Goal: Information Seeking & Learning: Learn about a topic

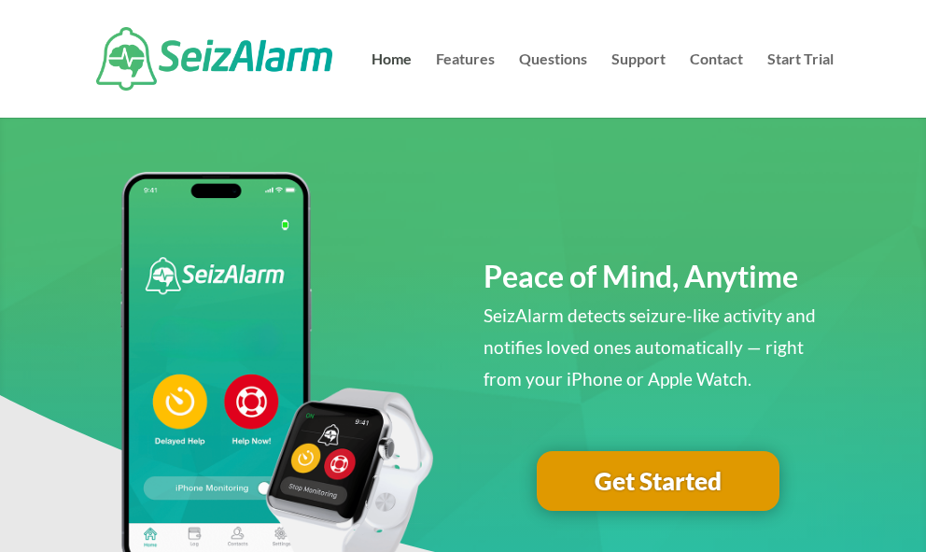
click at [623, 475] on link "Get Started" at bounding box center [658, 481] width 243 height 60
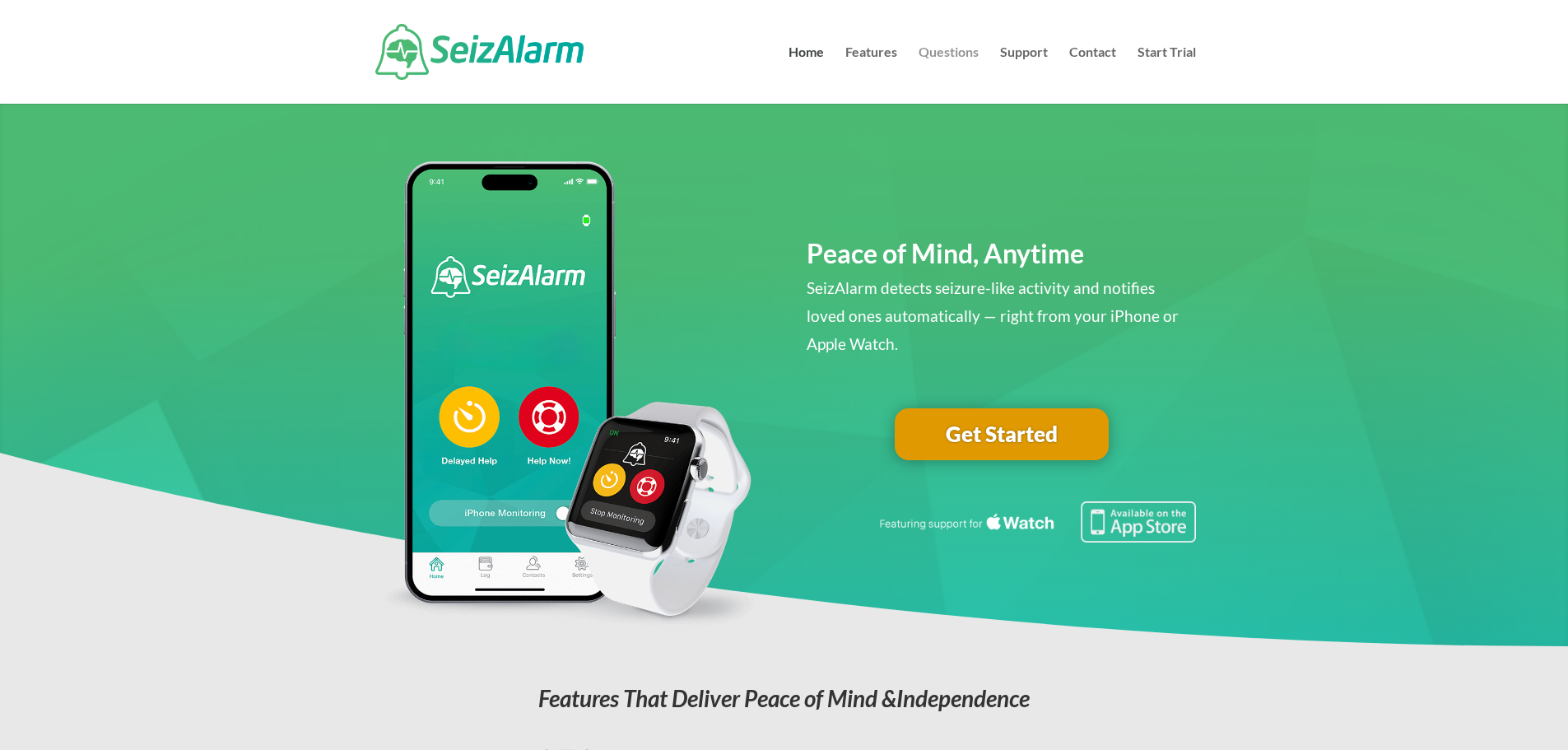
click at [828, 49] on link "Questions" at bounding box center [949, 74] width 60 height 57
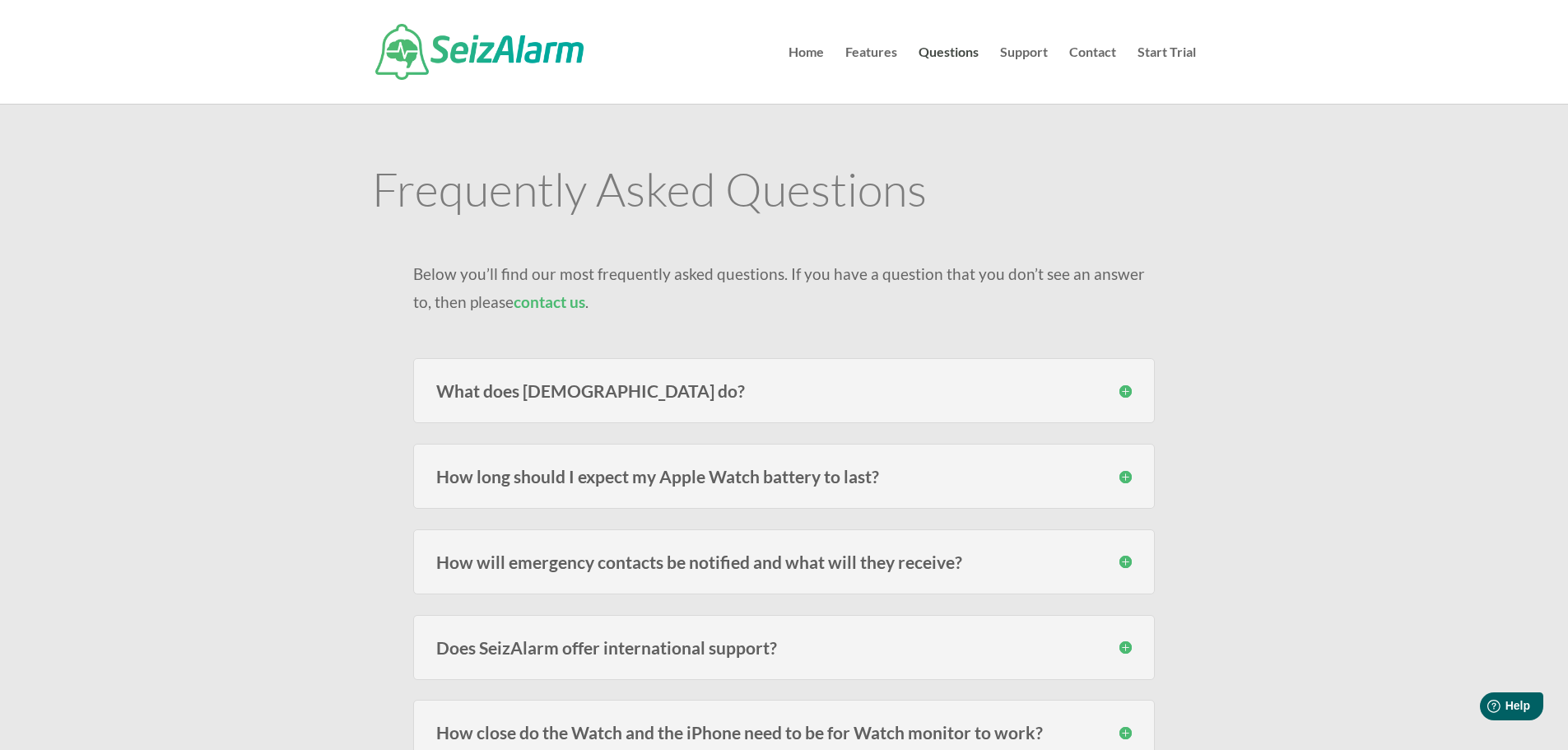
click at [1117, 390] on h3 "What does [DEMOGRAPHIC_DATA] do?" at bounding box center [784, 391] width 696 height 18
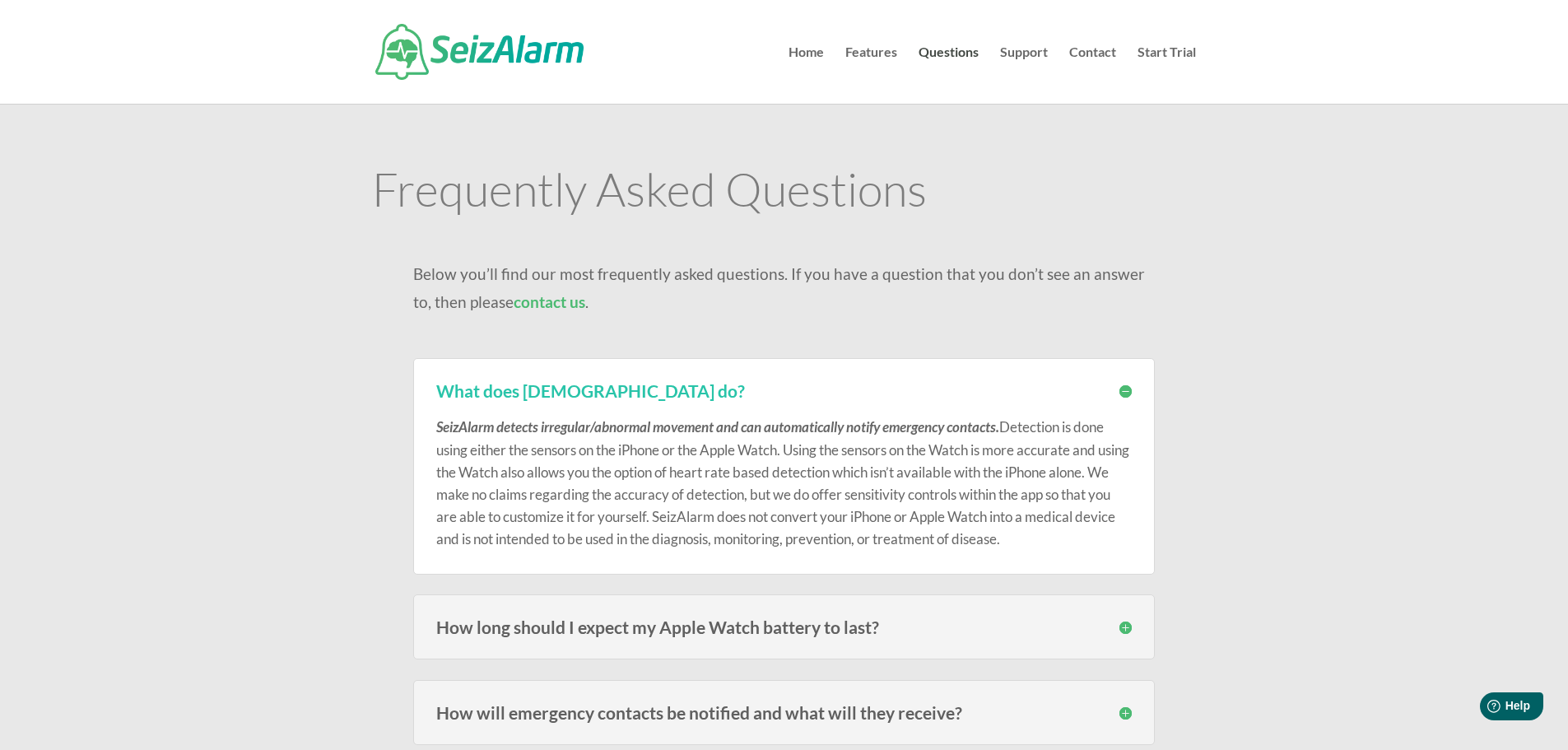
click at [1127, 385] on h3 "What does [DEMOGRAPHIC_DATA] do?" at bounding box center [784, 391] width 696 height 18
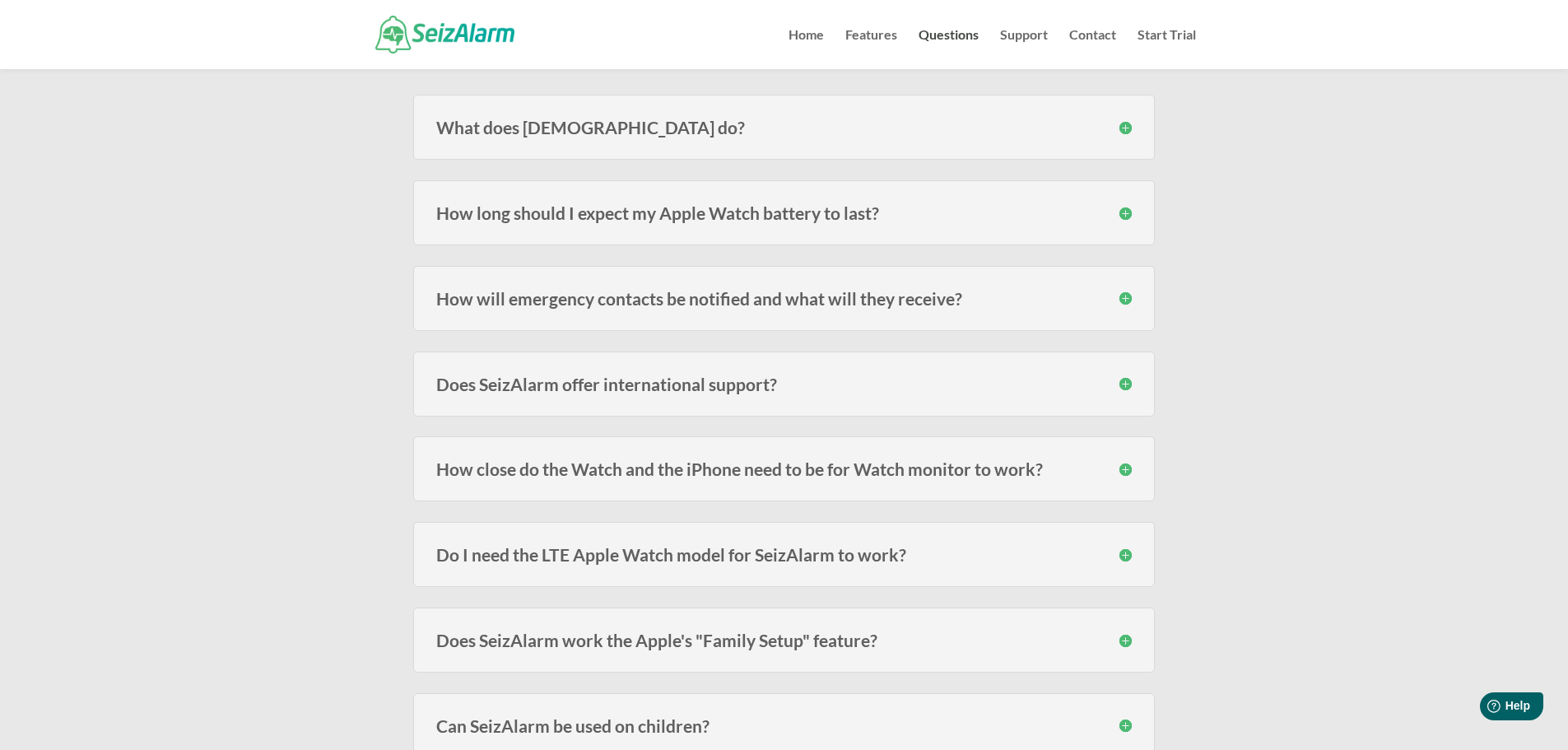
scroll to position [247, 0]
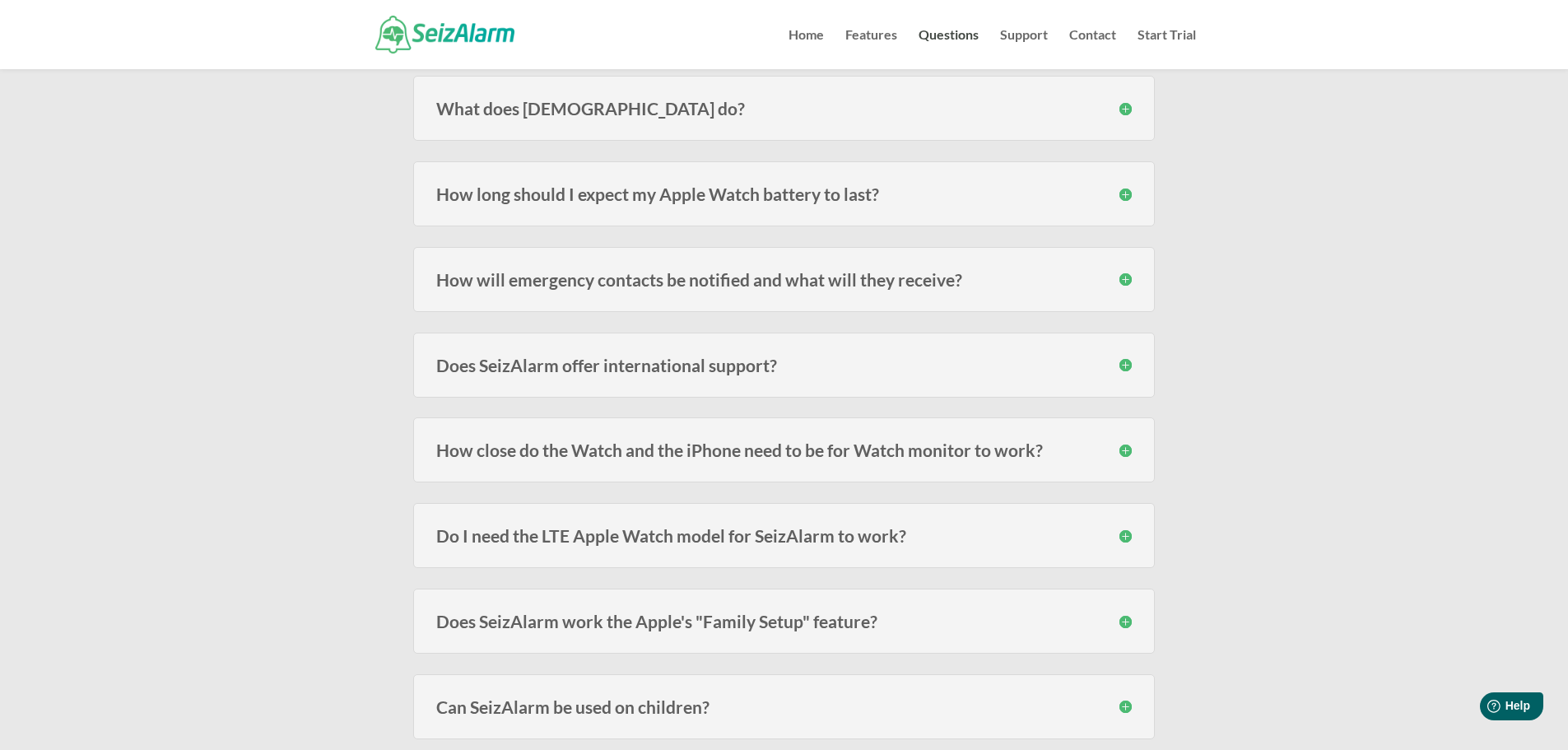
click at [1122, 192] on h3 "How long should I expect my Apple Watch battery to last?" at bounding box center [784, 194] width 696 height 18
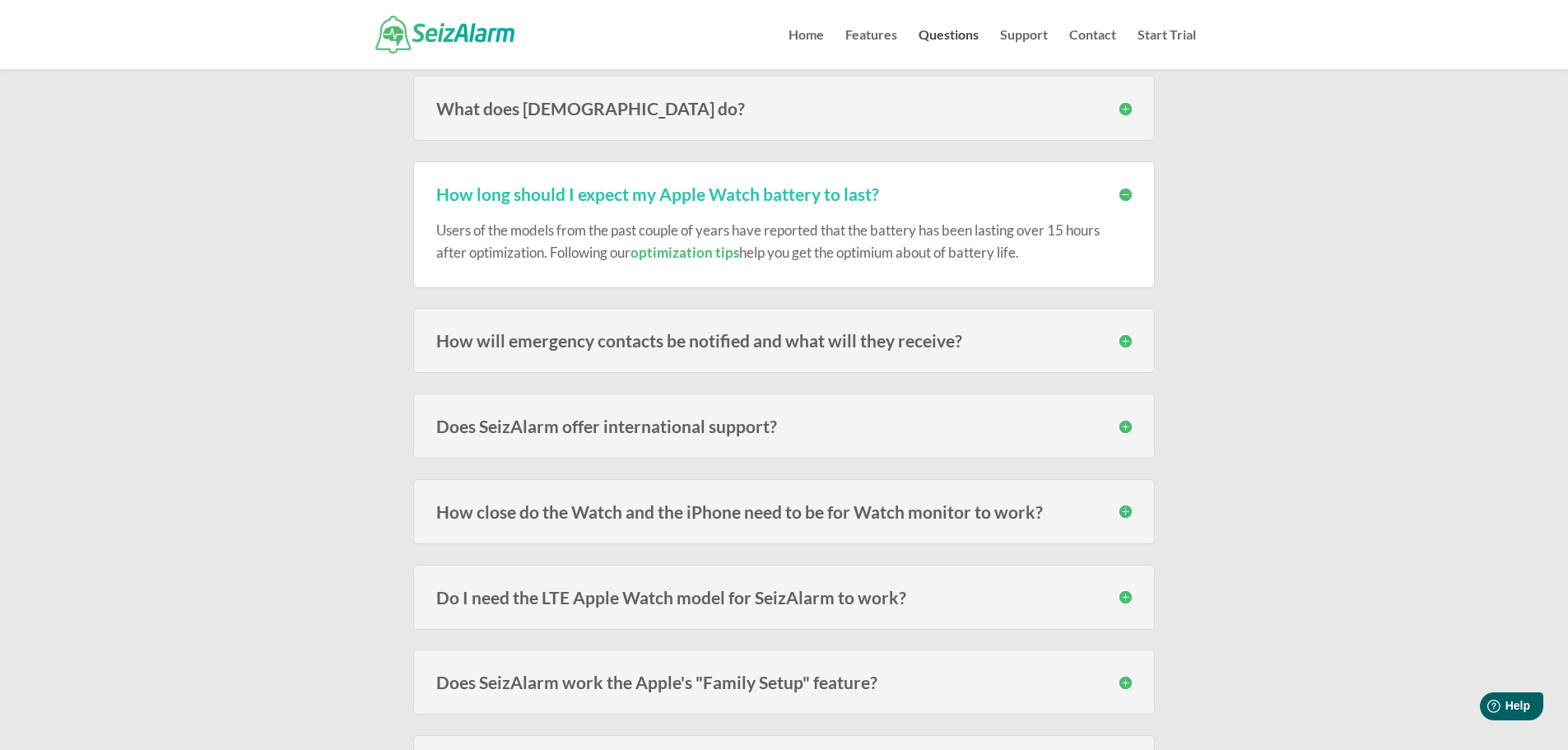
click at [1122, 192] on h3 "How long should I expect my Apple Watch battery to last?" at bounding box center [784, 194] width 696 height 18
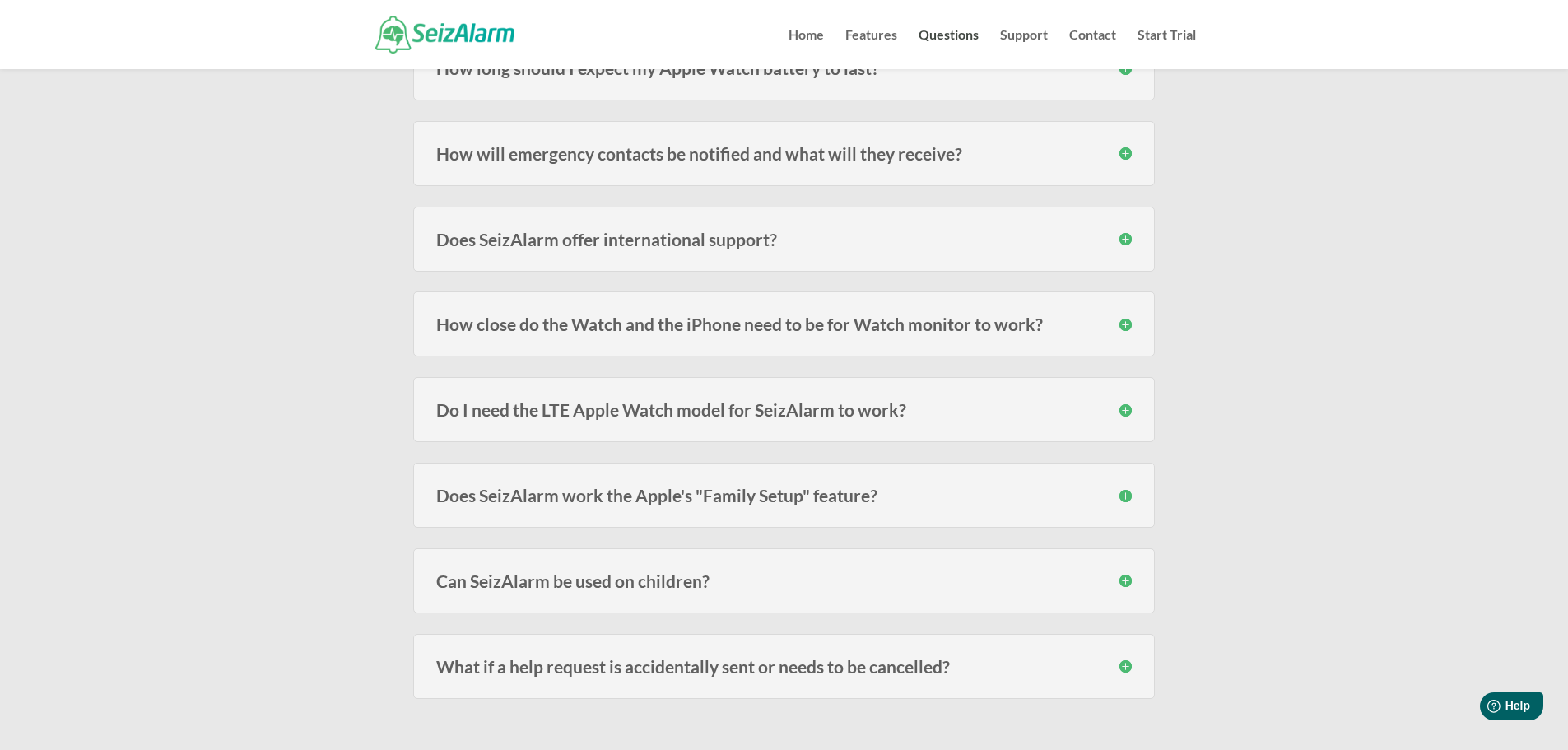
scroll to position [412, 0]
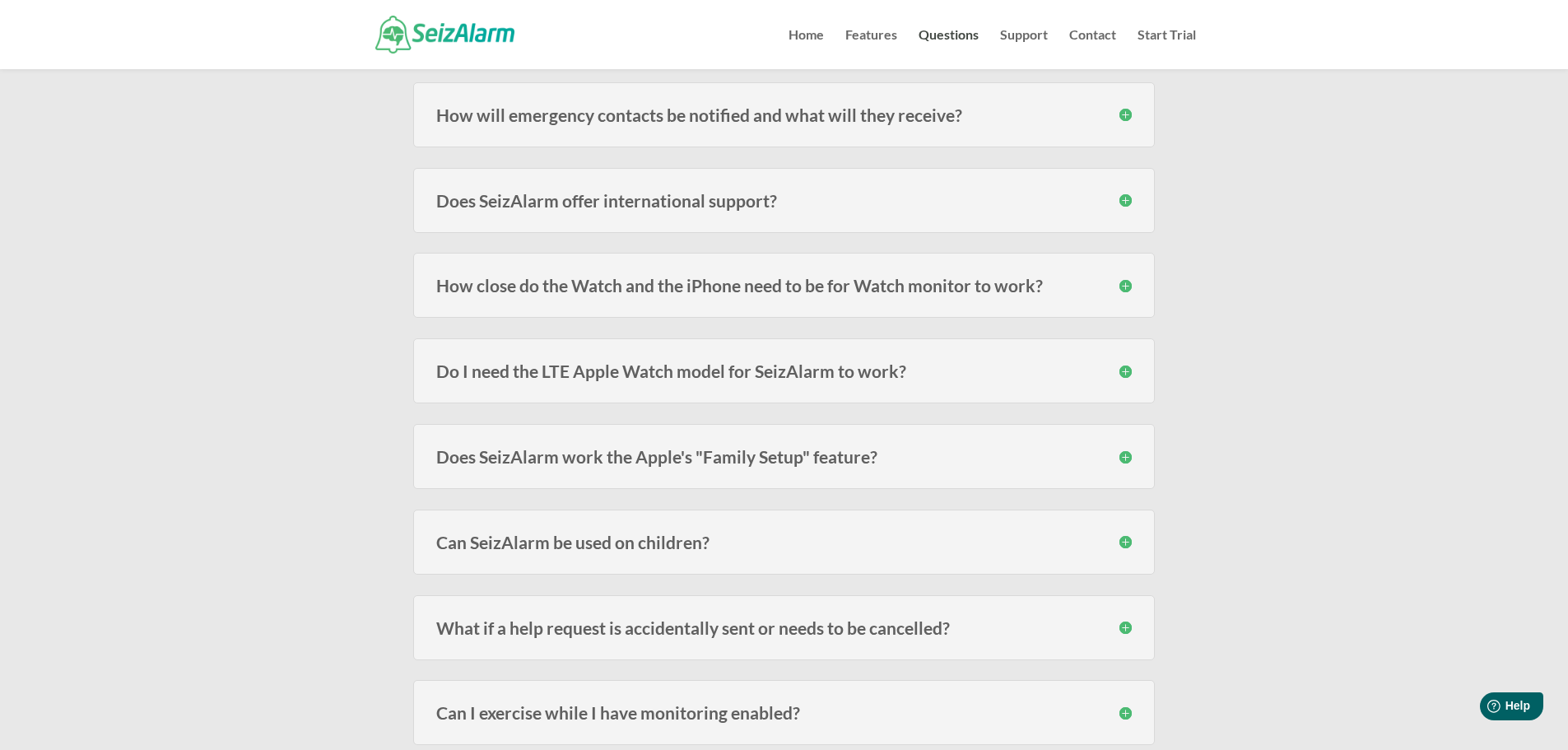
click at [1128, 372] on h3 "Do I need the LTE Apple Watch model for SeizAlarm to work?" at bounding box center [784, 371] width 696 height 18
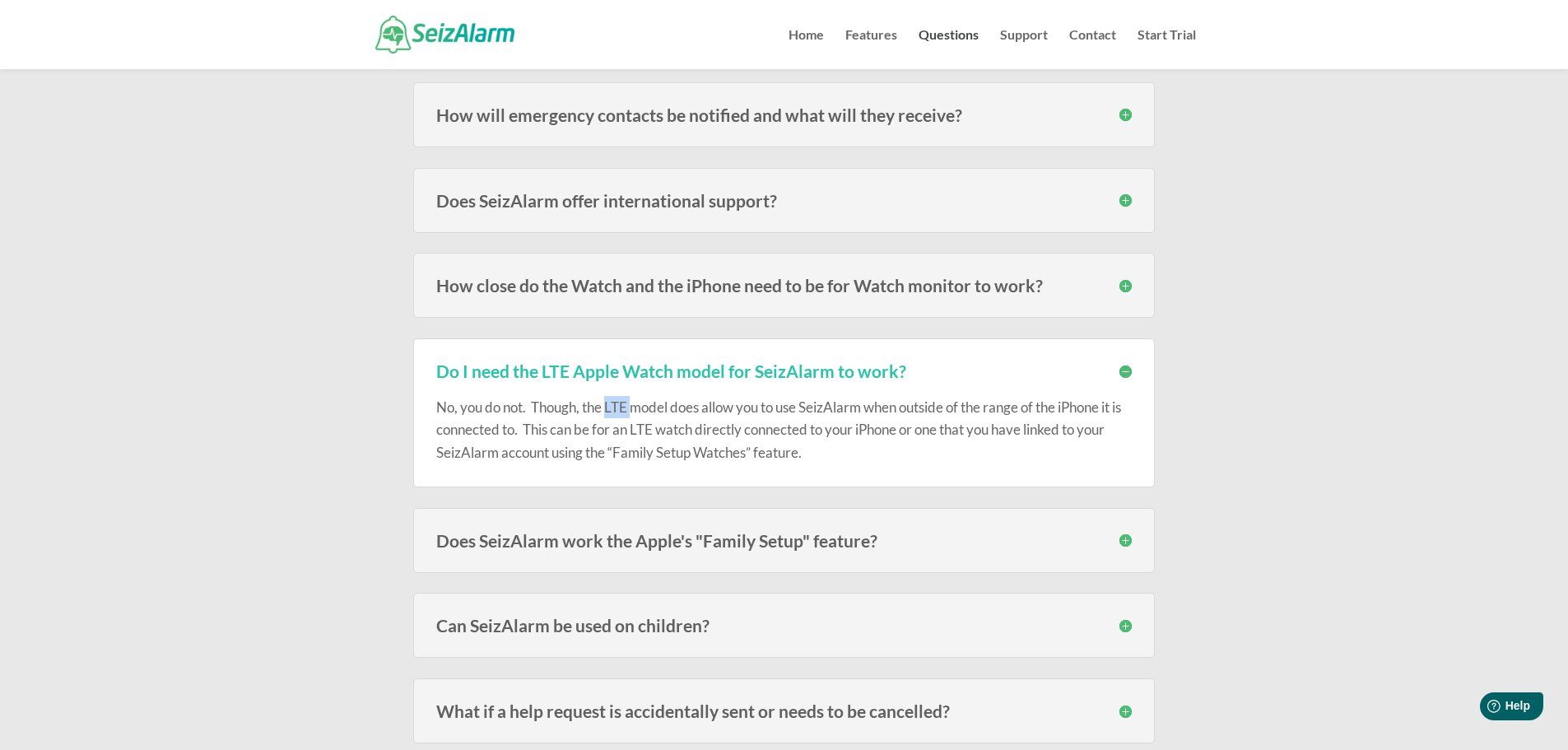
drag, startPoint x: 609, startPoint y: 402, endPoint x: 632, endPoint y: 401, distance: 23.0
click at [632, 401] on p "No, you do not. Though, the LTE model does allow you to use SeizAlarm when outs…" at bounding box center [784, 430] width 696 height 68
copy p "LTE"
click at [1130, 537] on h3 "Does SeizAlarm work the Apple's "Family Setup" feature?" at bounding box center [784, 541] width 696 height 18
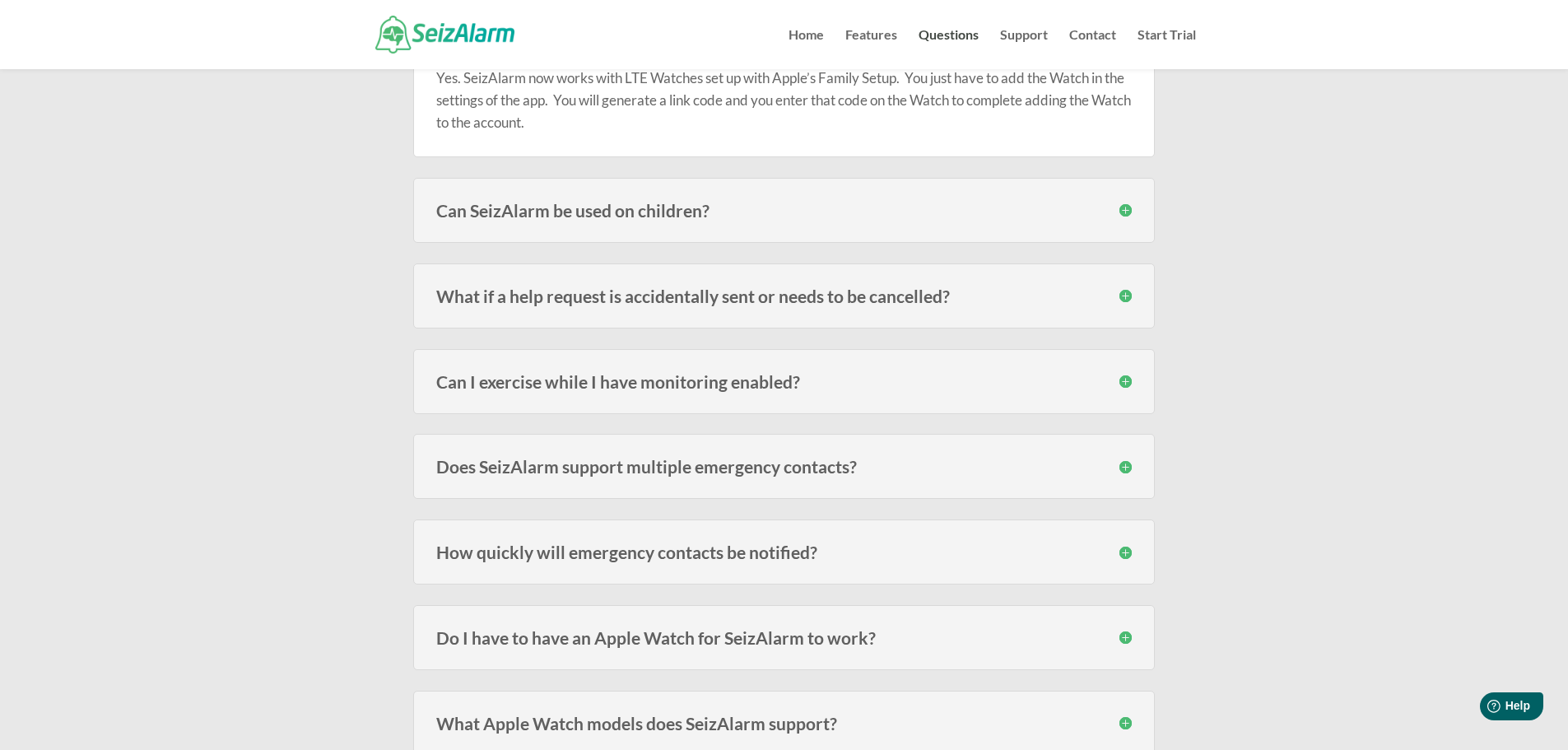
scroll to position [906, 0]
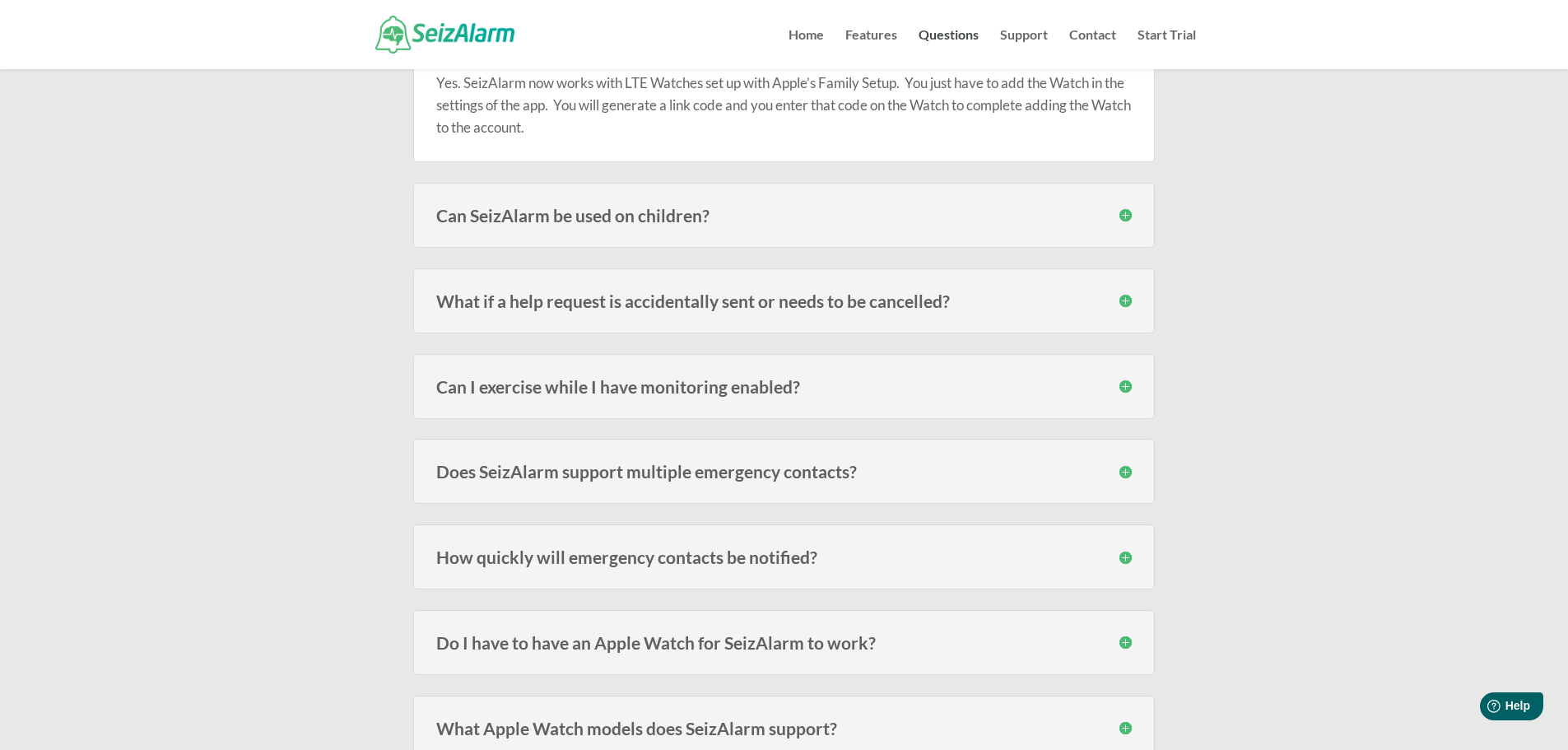
click at [1124, 559] on h3 "How quickly will emergency contacts be notified?" at bounding box center [784, 558] width 696 height 18
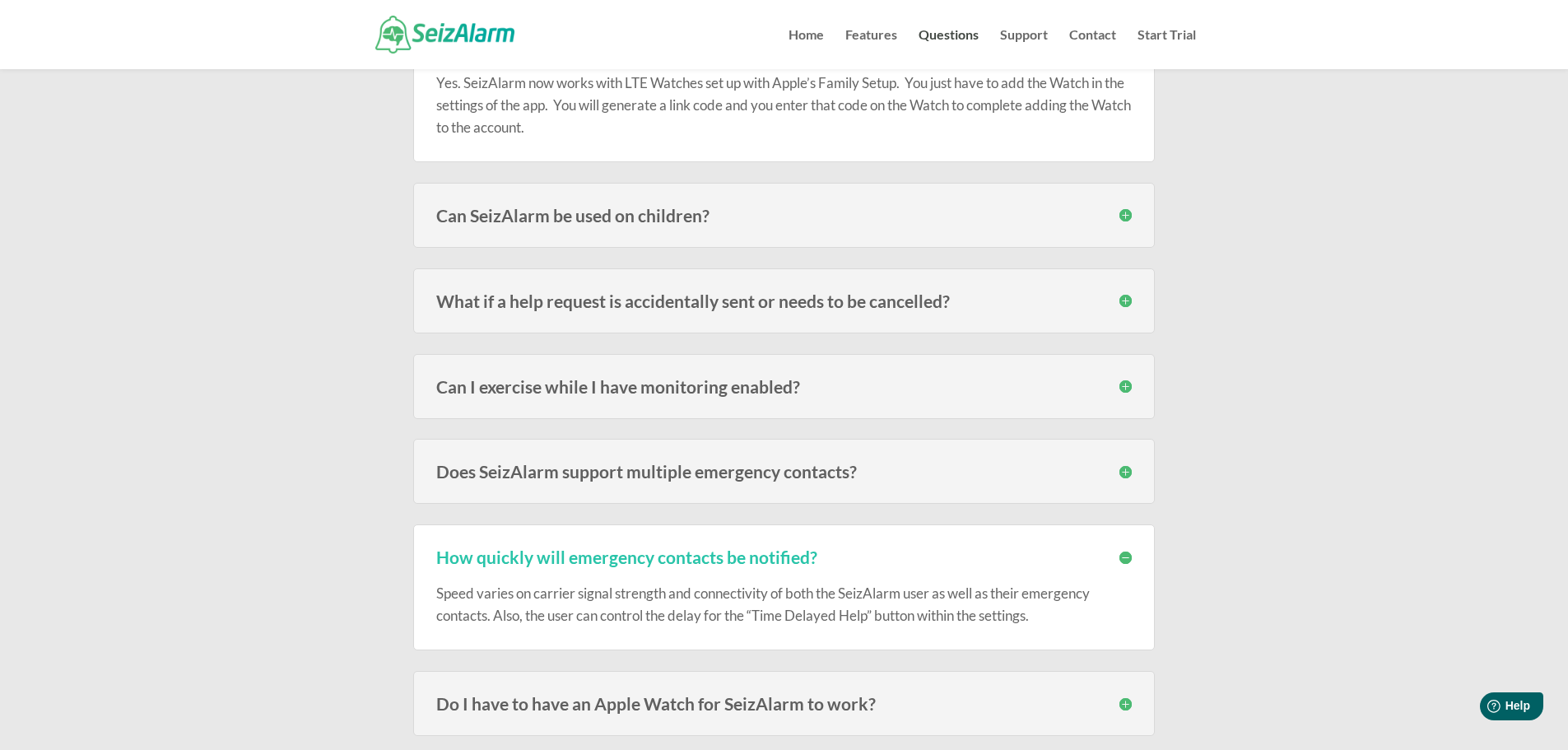
click at [1124, 559] on h3 "How quickly will emergency contacts be notified?" at bounding box center [784, 558] width 696 height 18
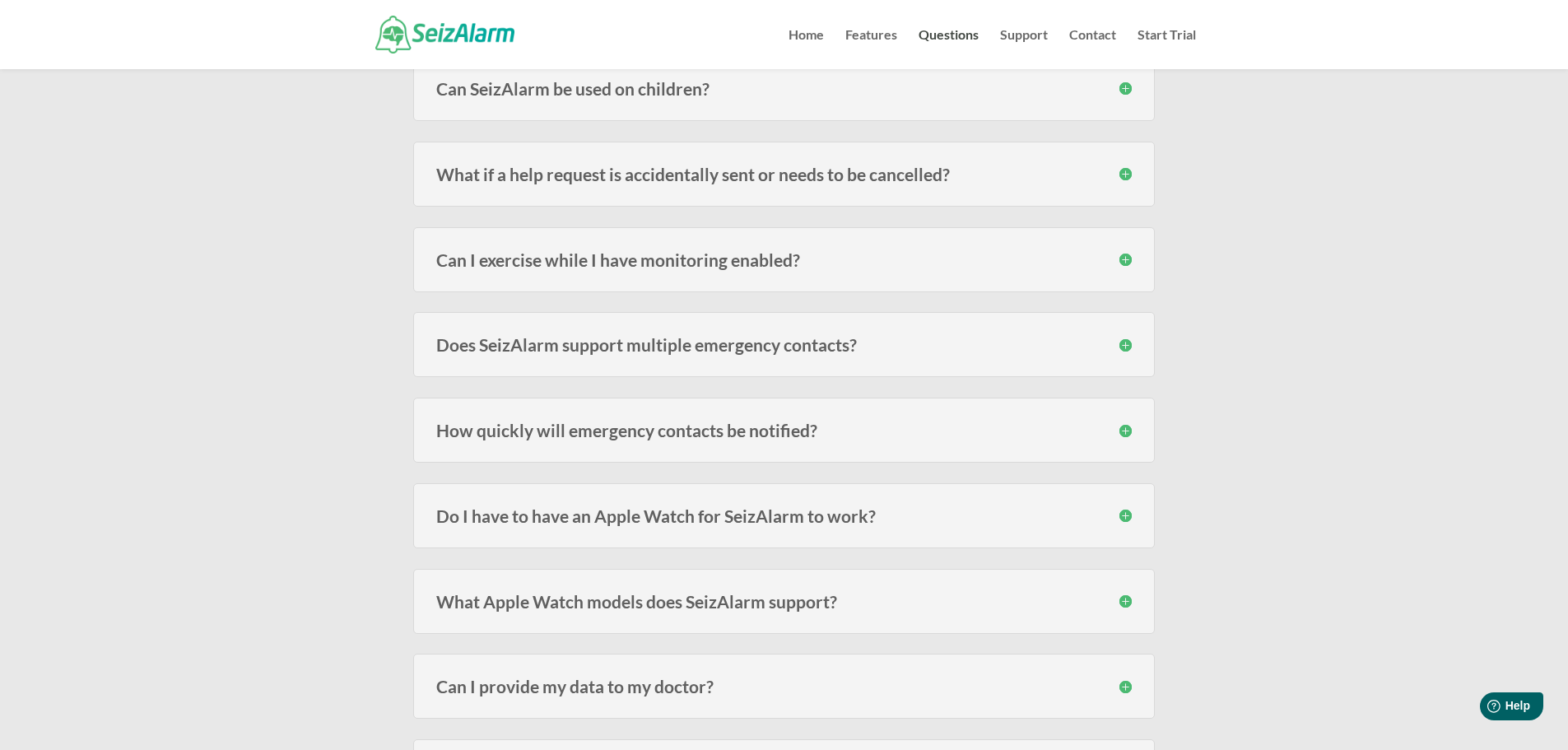
scroll to position [1071, 0]
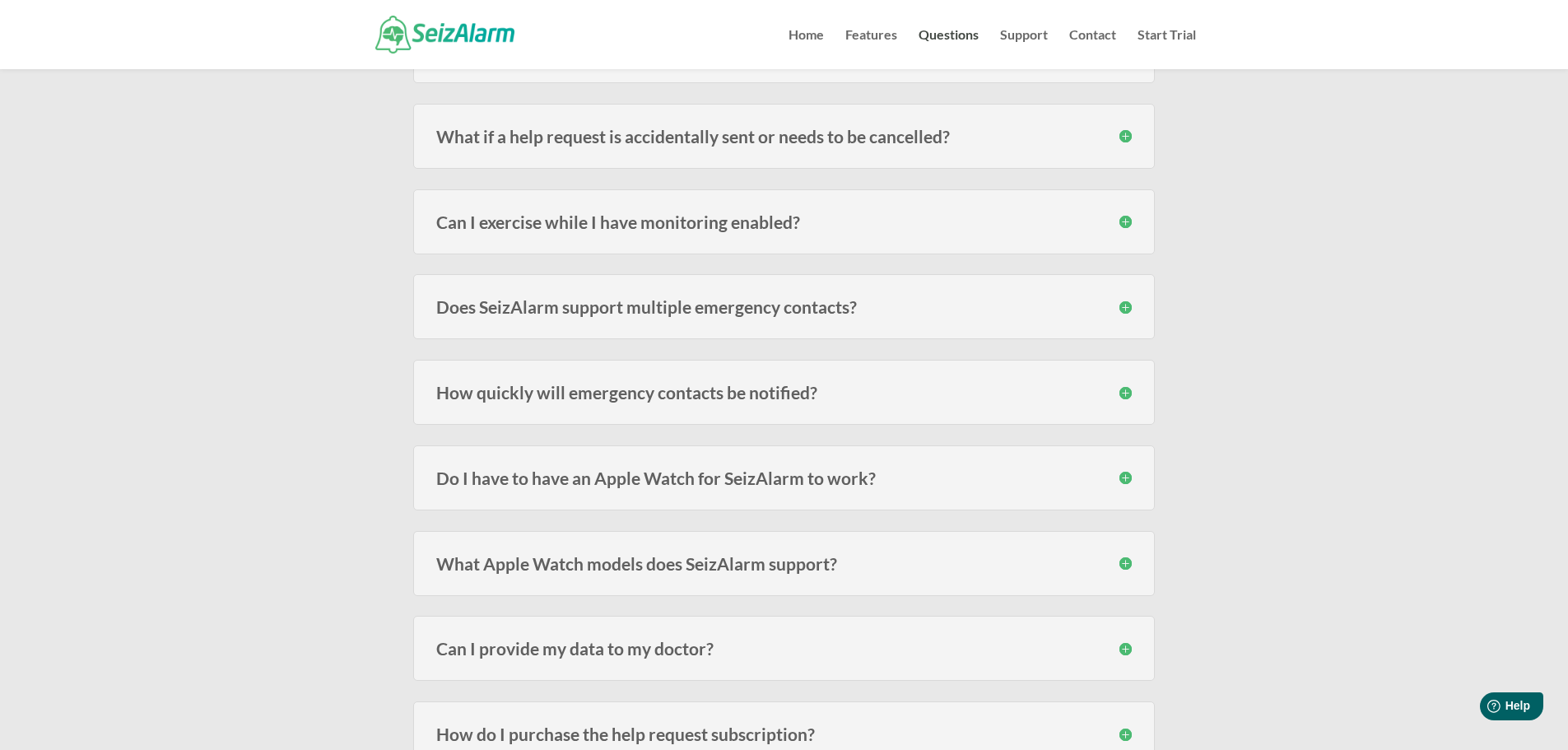
click at [888, 472] on h3 "Do I have to have an Apple Watch for SeizAlarm to work?" at bounding box center [784, 478] width 696 height 18
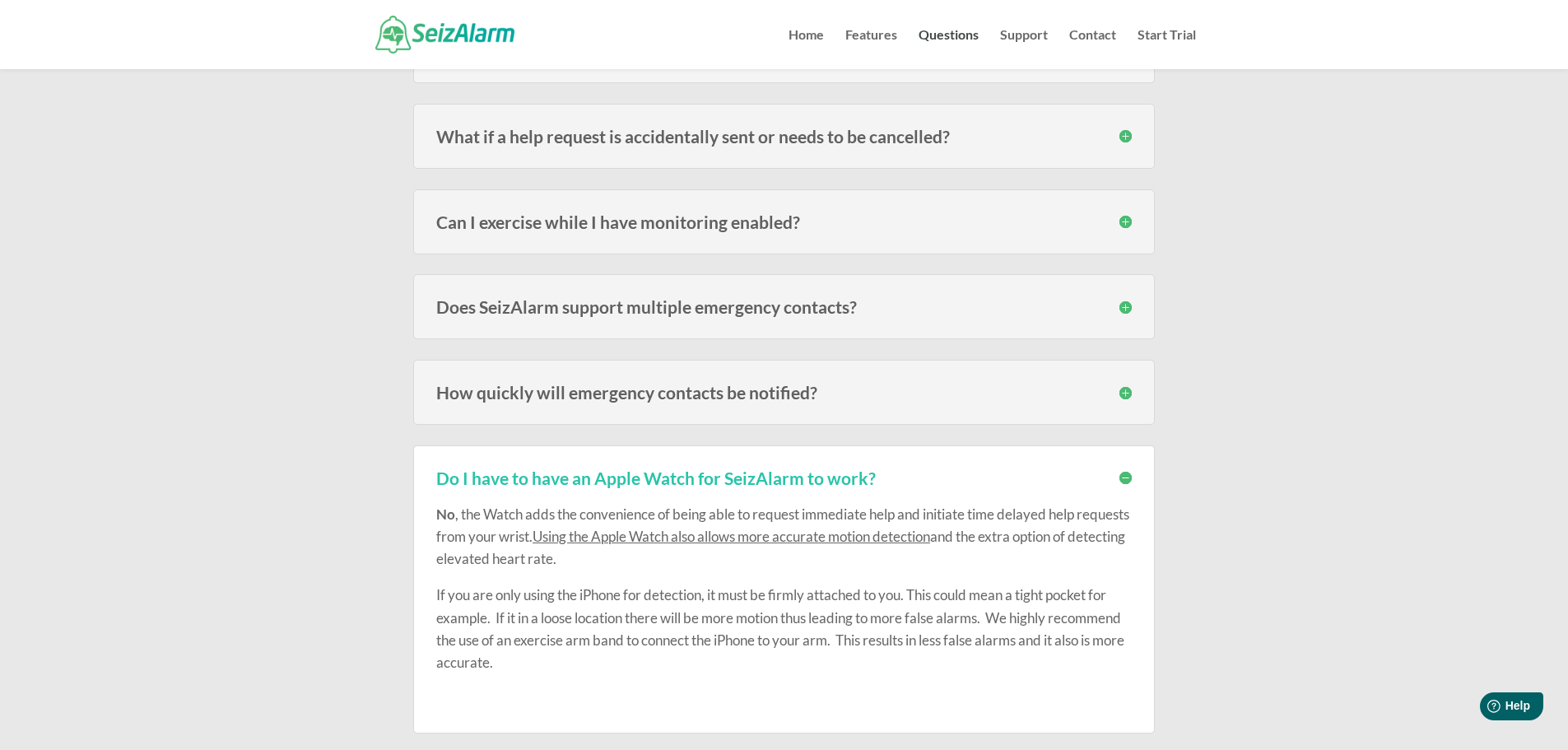
click at [1124, 477] on h3 "Do I have to have an Apple Watch for SeizAlarm to work?" at bounding box center [784, 478] width 696 height 18
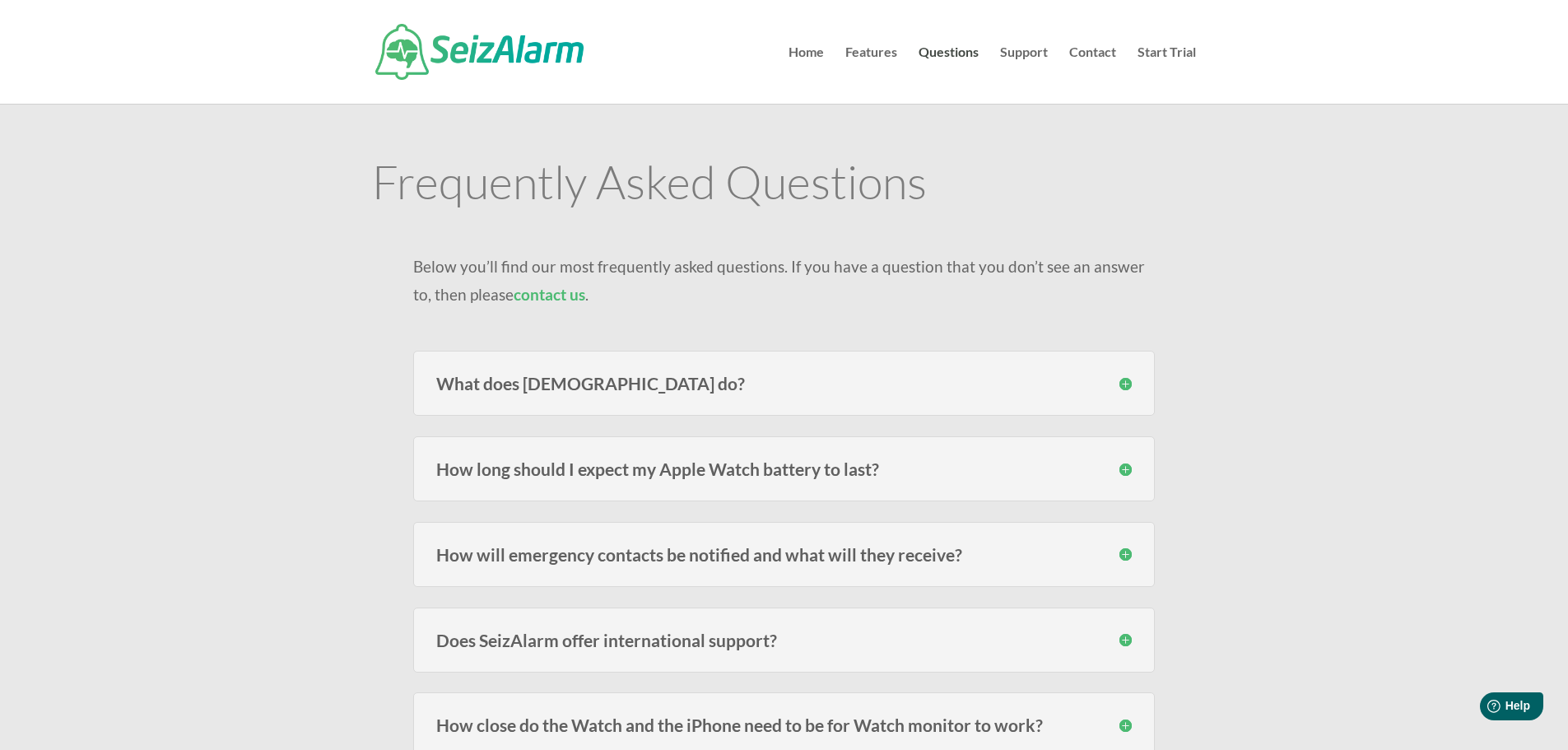
scroll to position [0, 0]
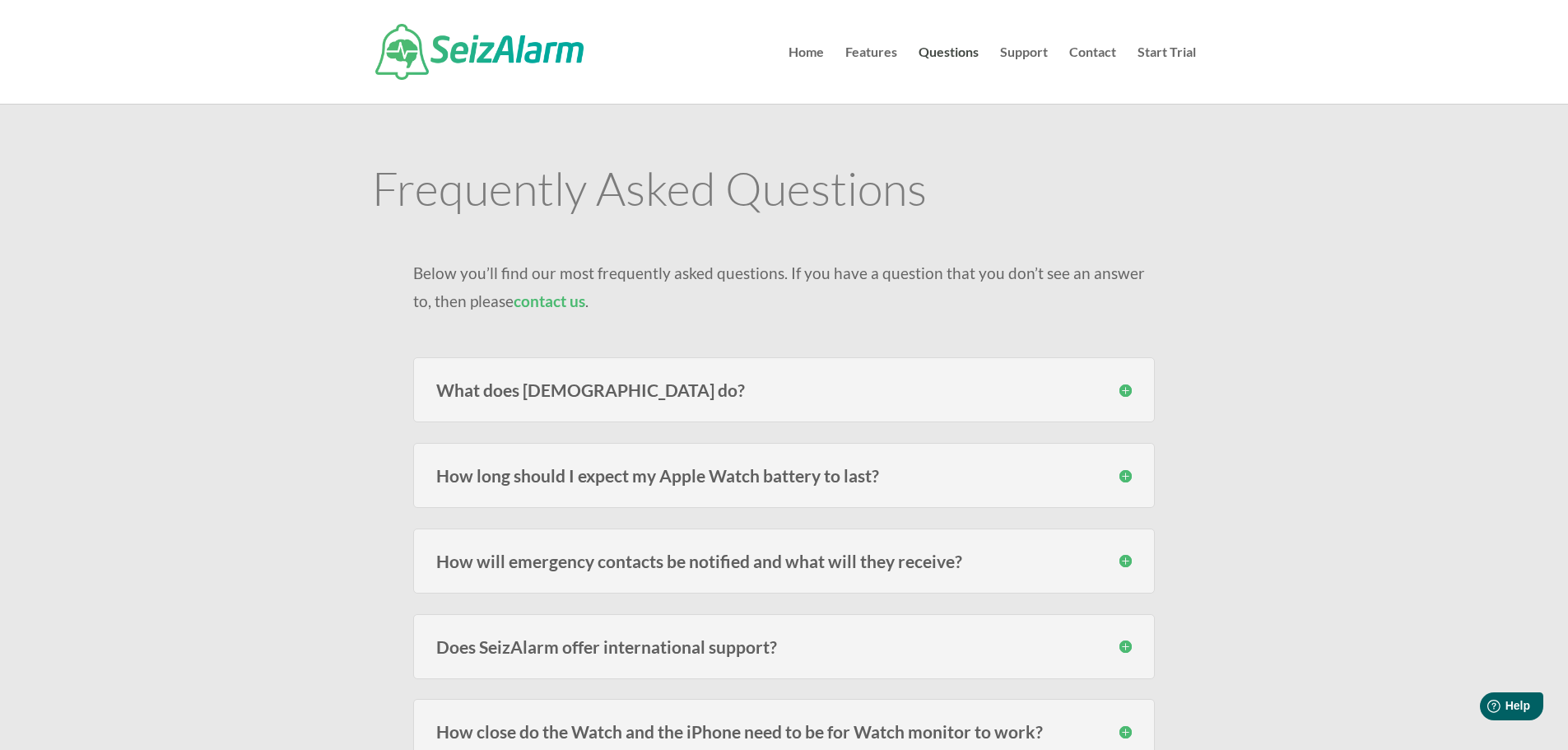
click at [1116, 566] on h3 "How will emergency contacts be notified and what will they receive?" at bounding box center [784, 561] width 696 height 18
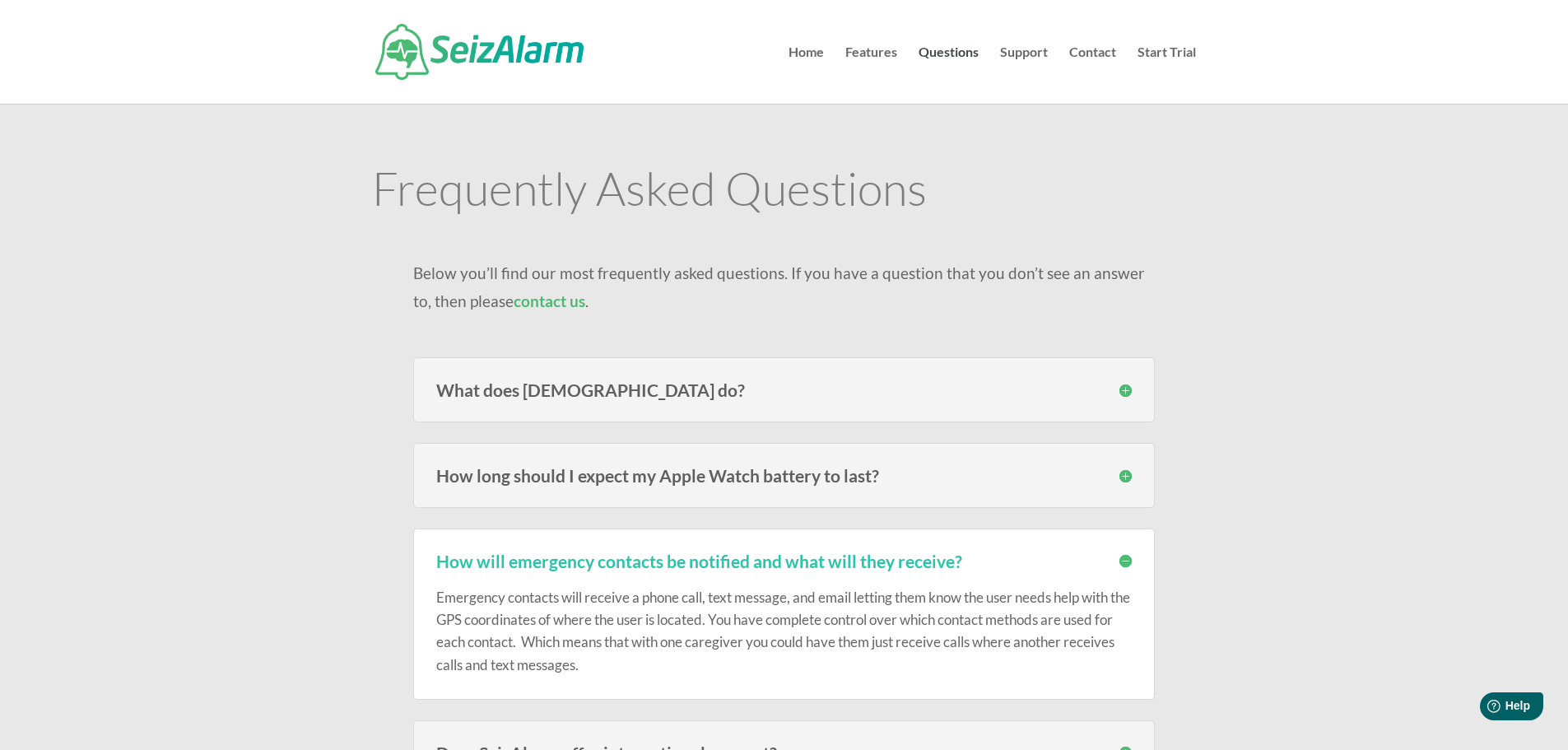
click at [1121, 561] on h3 "How will emergency contacts be notified and what will they receive?" at bounding box center [784, 561] width 696 height 18
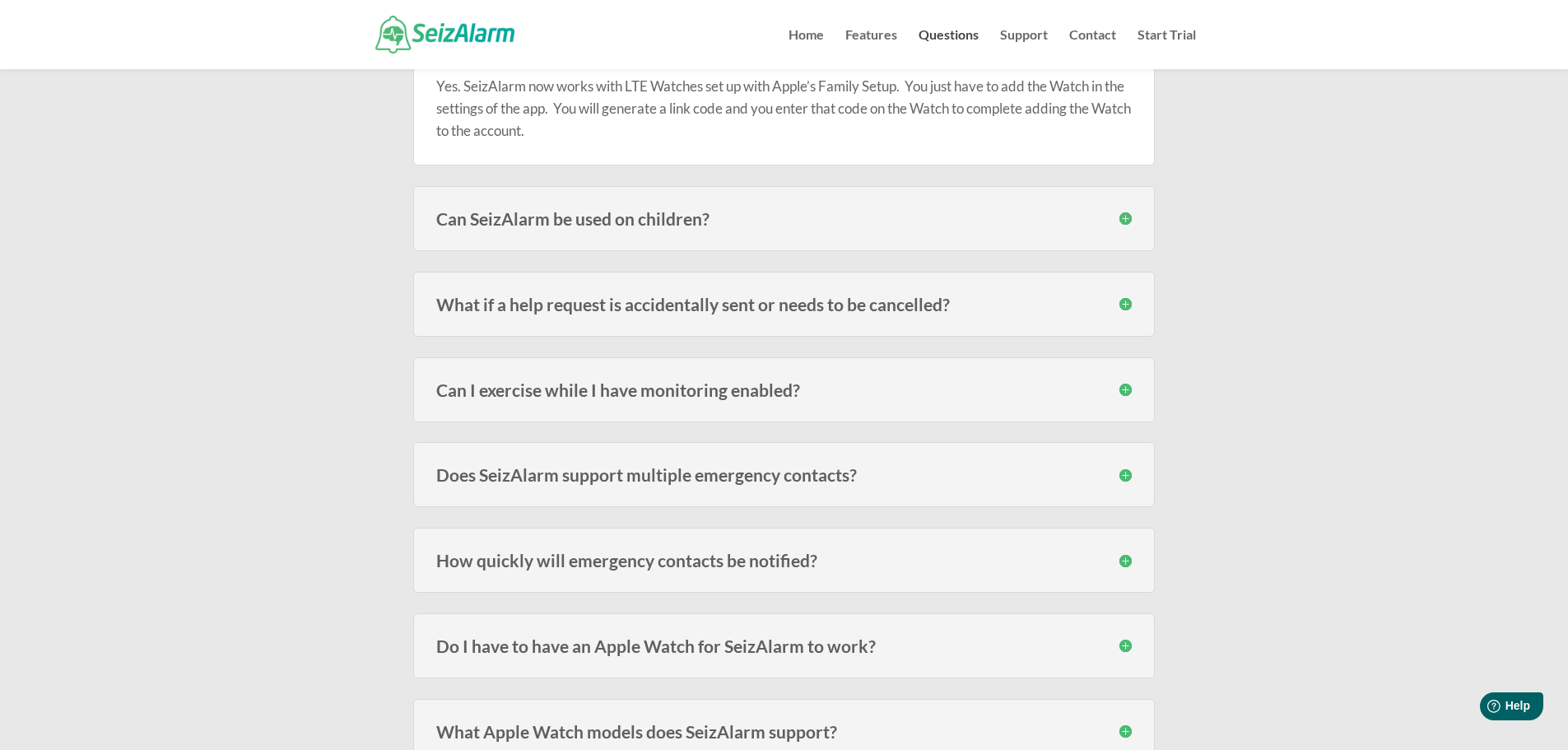
scroll to position [906, 0]
click at [1057, 311] on div "What if a help request is accidentally sent or needs to be cancelled? Once a he…" at bounding box center [784, 301] width 742 height 65
click at [1126, 304] on h3 "What if a help request is accidentally sent or needs to be cancelled?" at bounding box center [784, 301] width 696 height 18
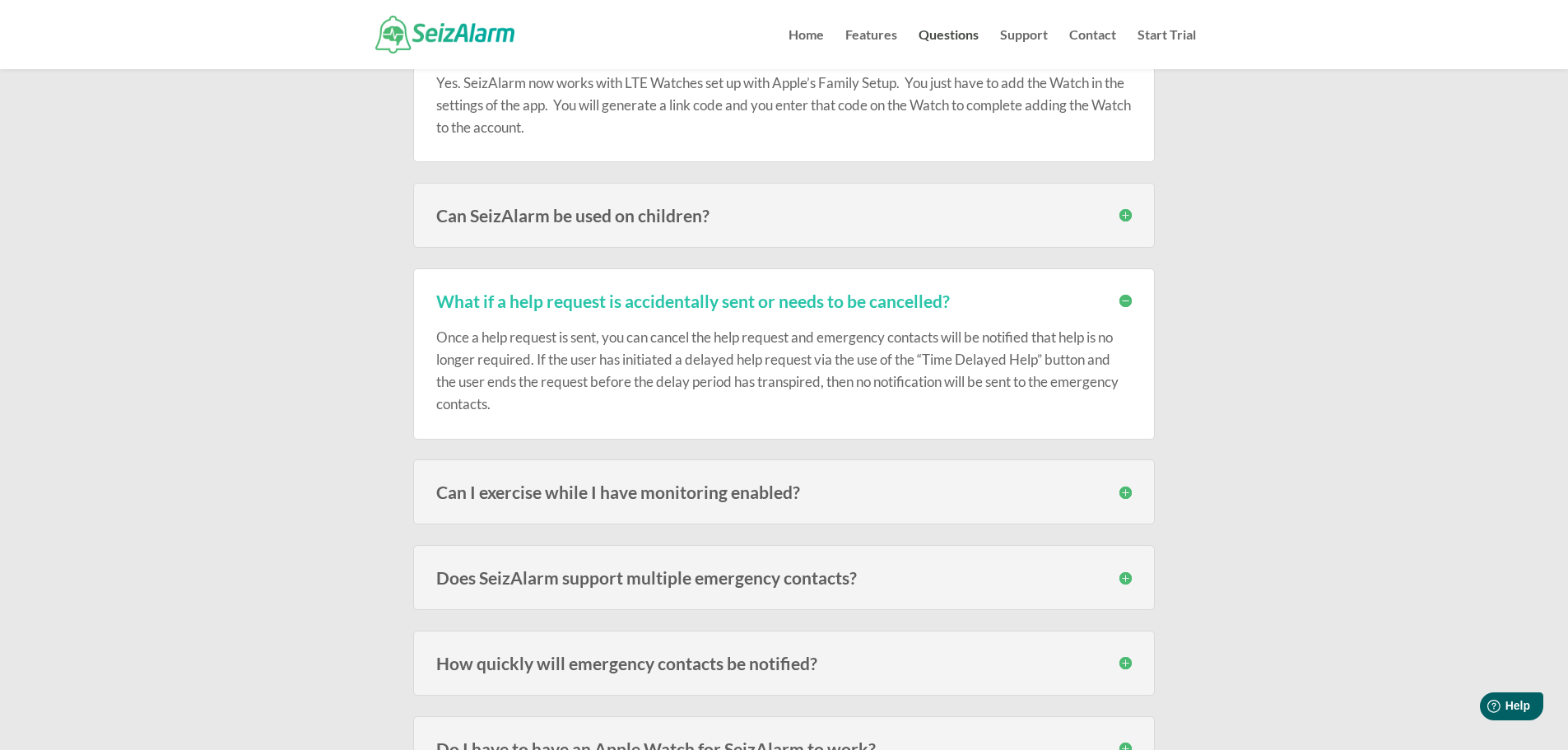
click at [1126, 304] on h3 "What if a help request is accidentally sent or needs to be cancelled?" at bounding box center [784, 301] width 696 height 18
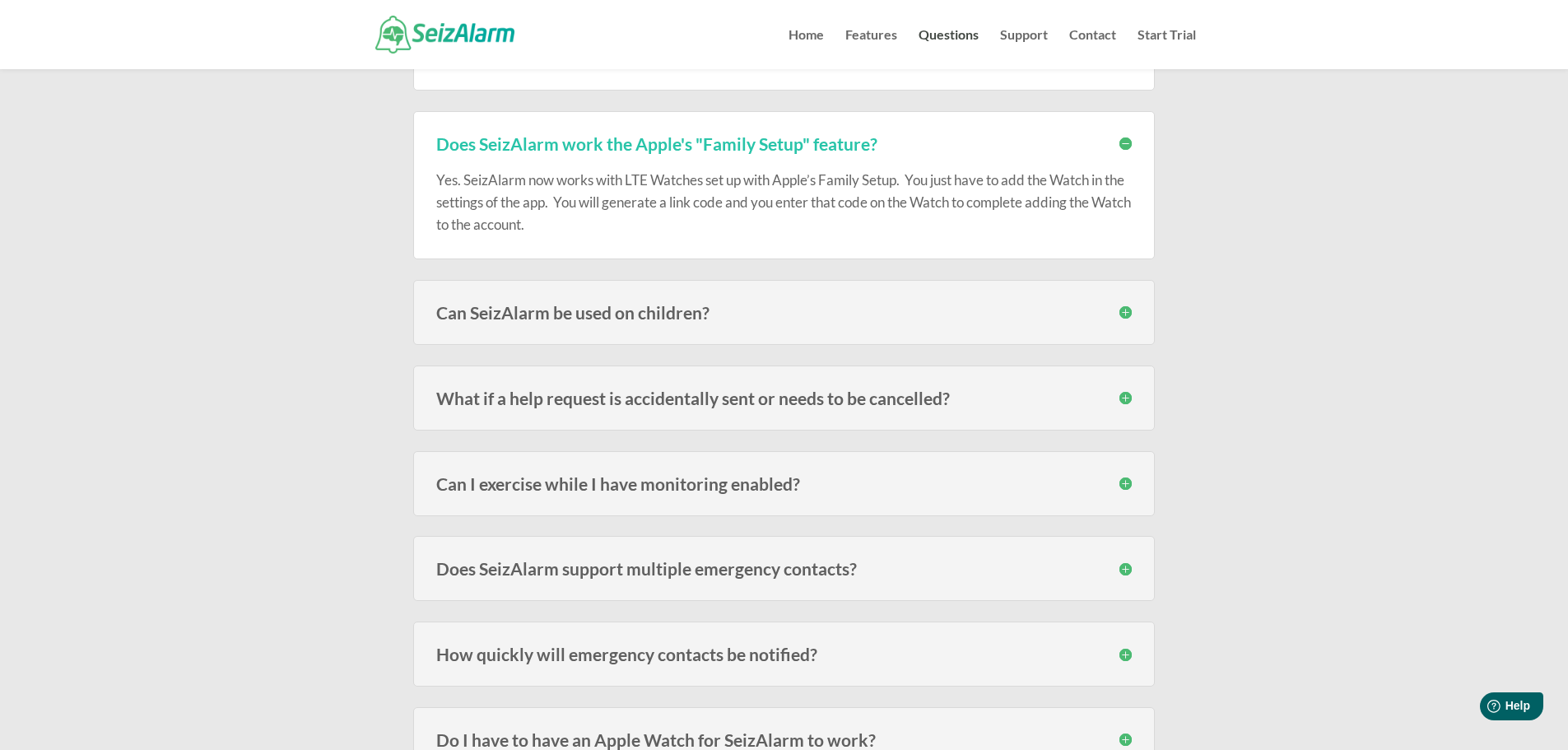
scroll to position [741, 0]
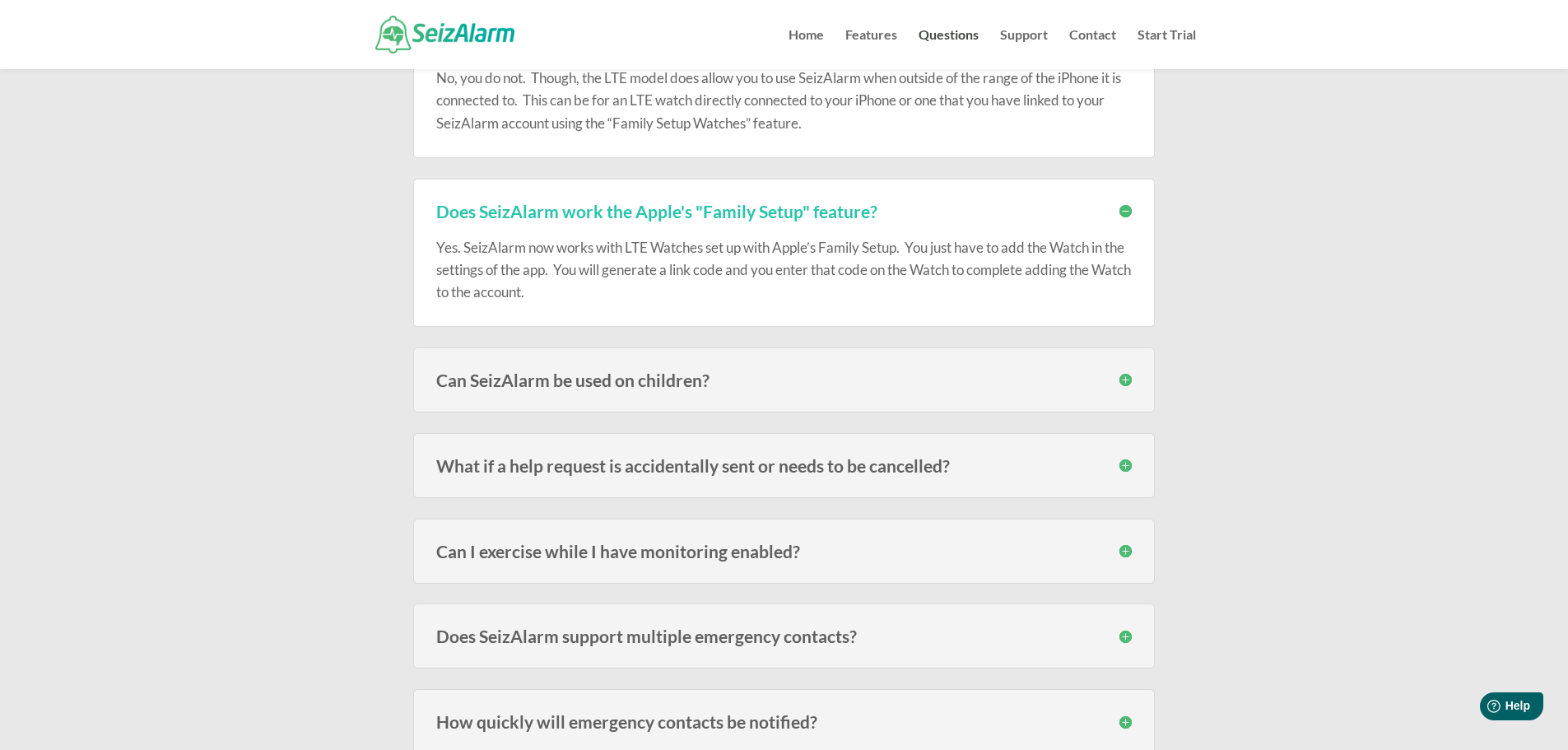
click at [1124, 207] on h3 "Does SeizAlarm work the Apple's "Family Setup" feature?" at bounding box center [784, 212] width 696 height 18
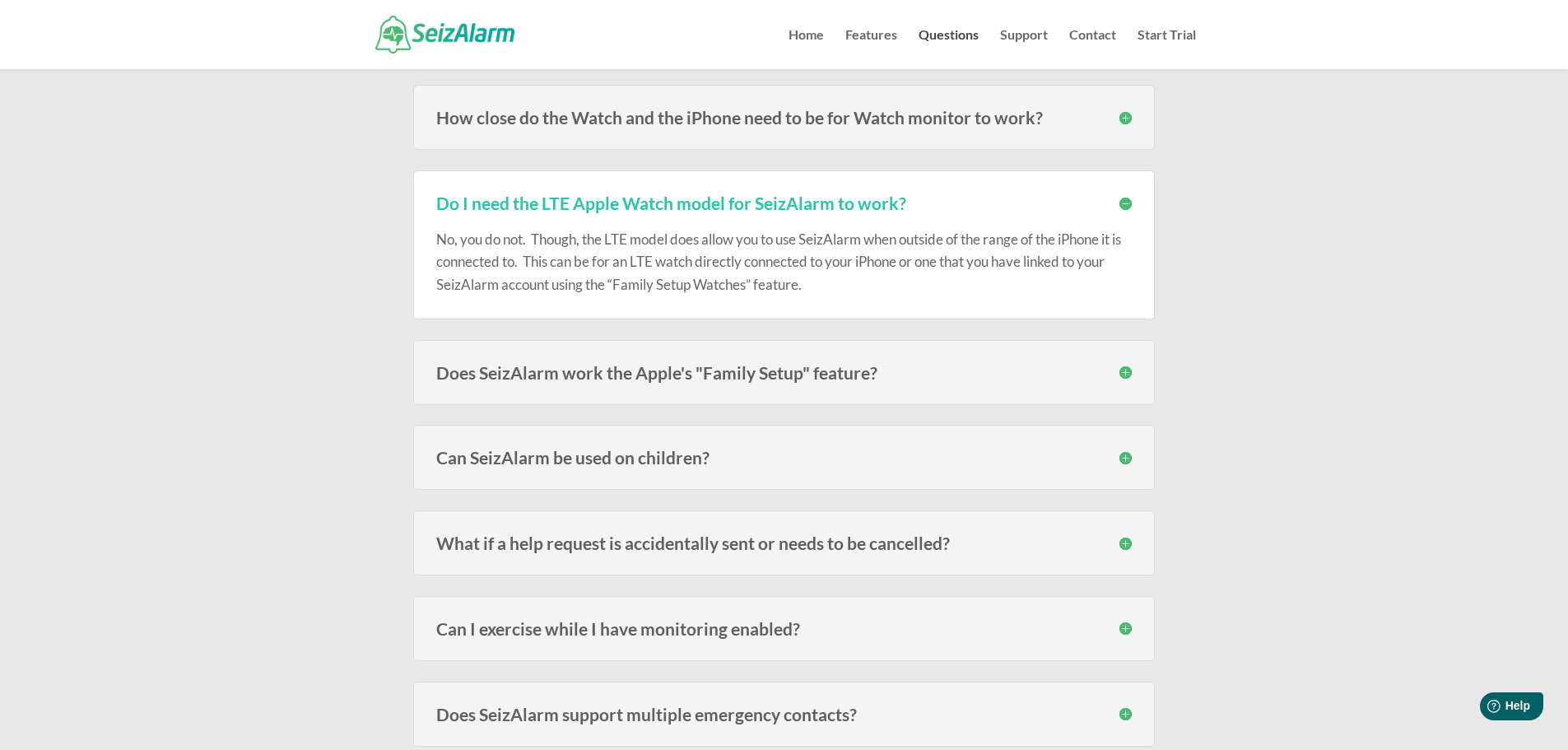
scroll to position [494, 0]
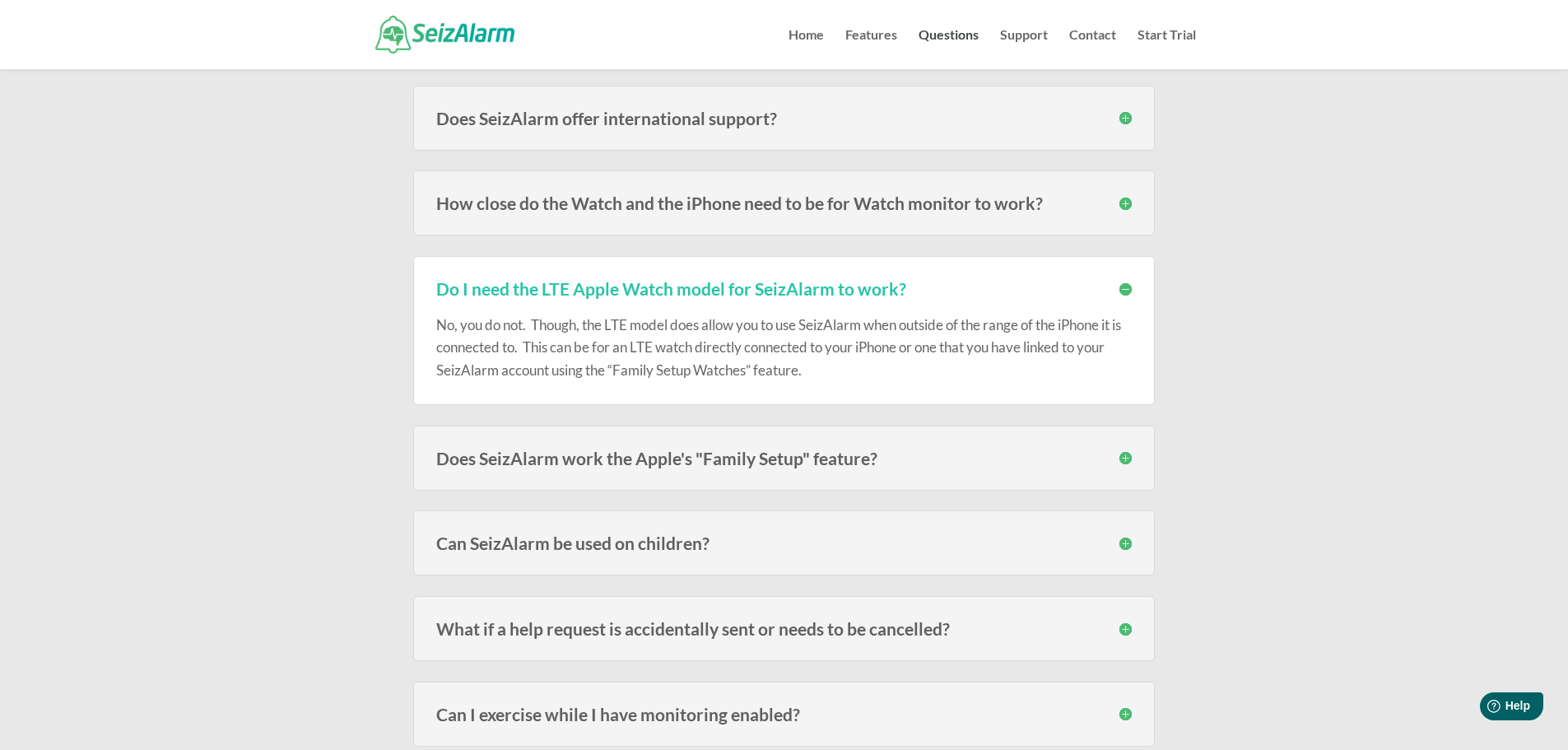
click at [1122, 290] on h3 "Do I need the LTE Apple Watch model for SeizAlarm to work?" at bounding box center [784, 289] width 696 height 18
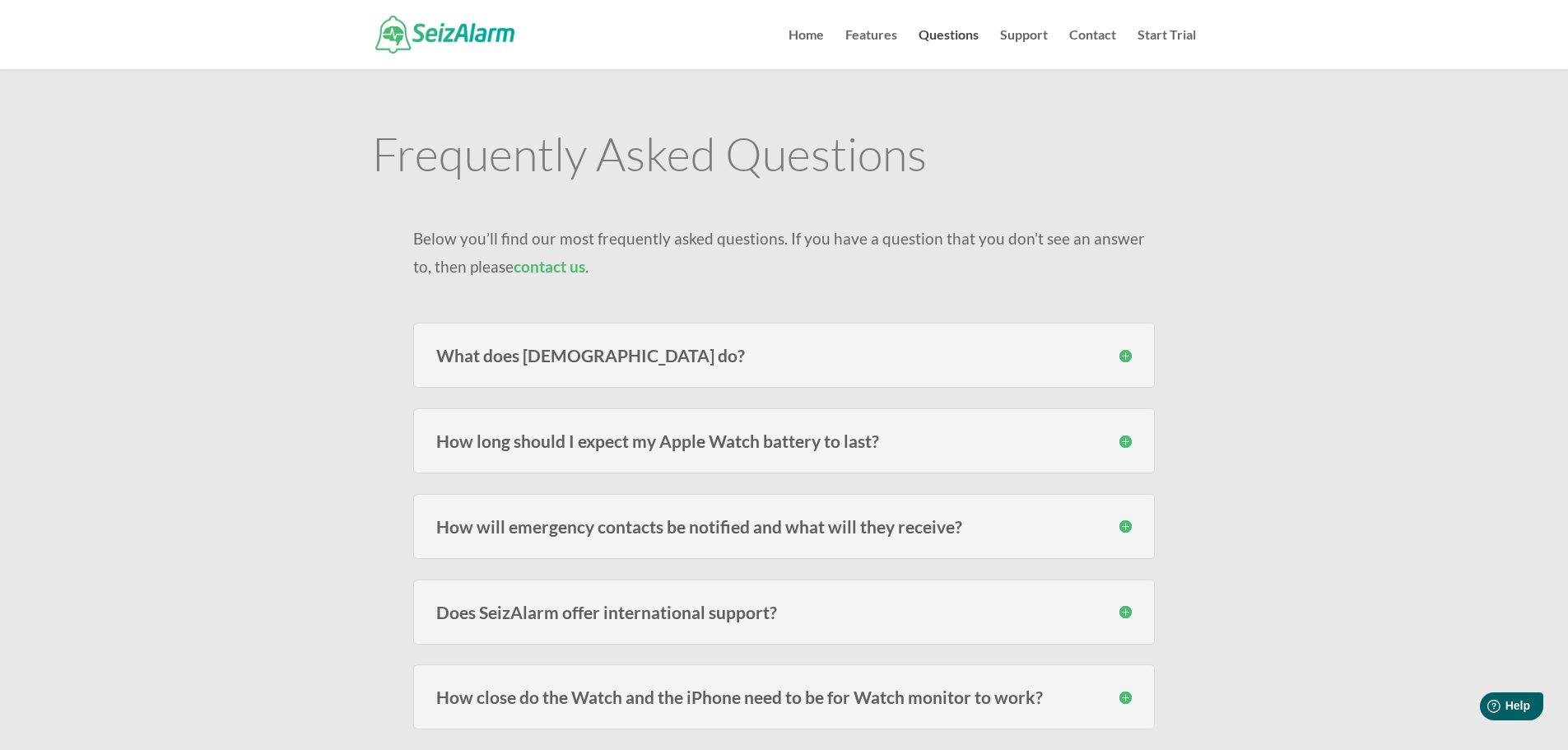
scroll to position [82, 0]
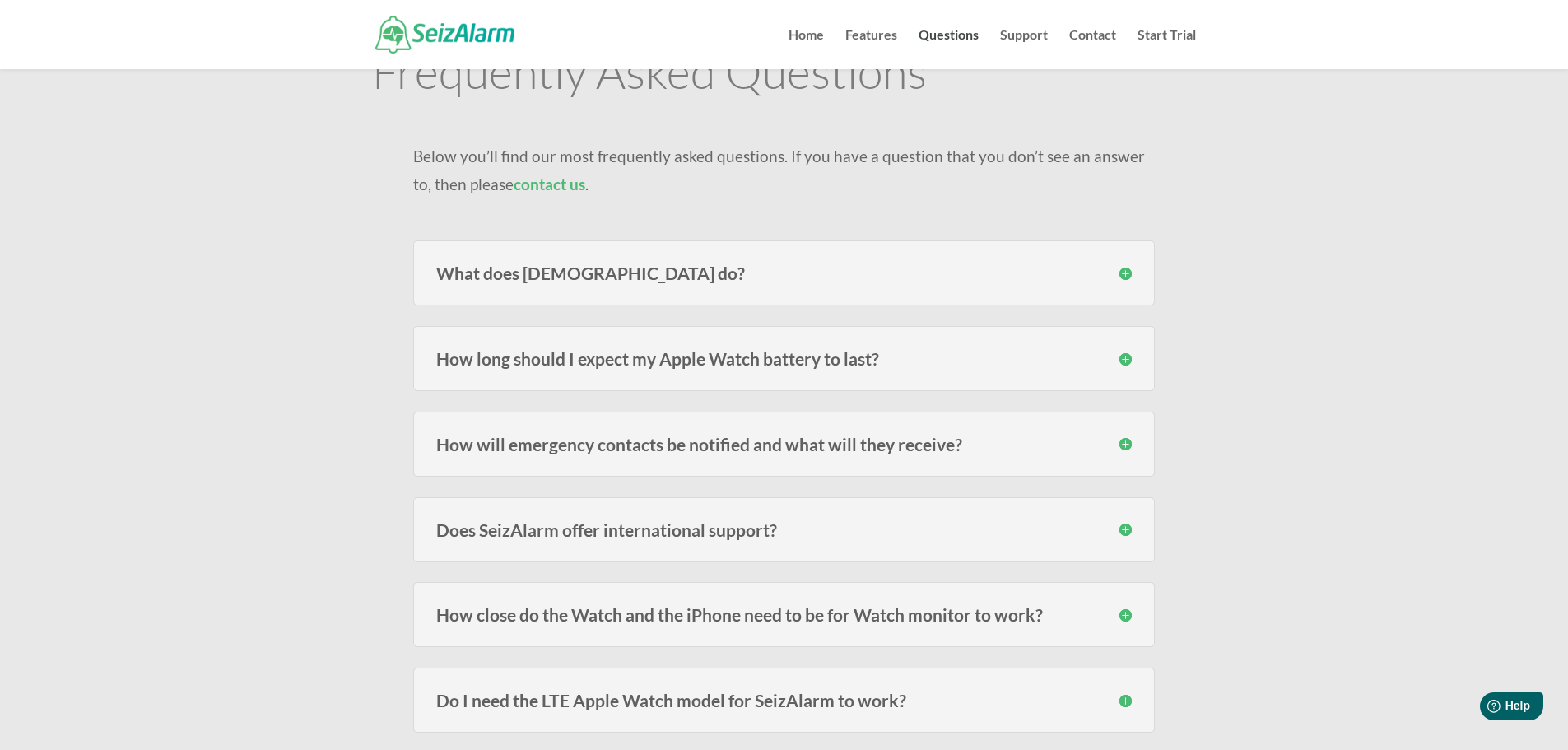
click at [1128, 274] on h3 "What does [DEMOGRAPHIC_DATA] do?" at bounding box center [784, 274] width 696 height 18
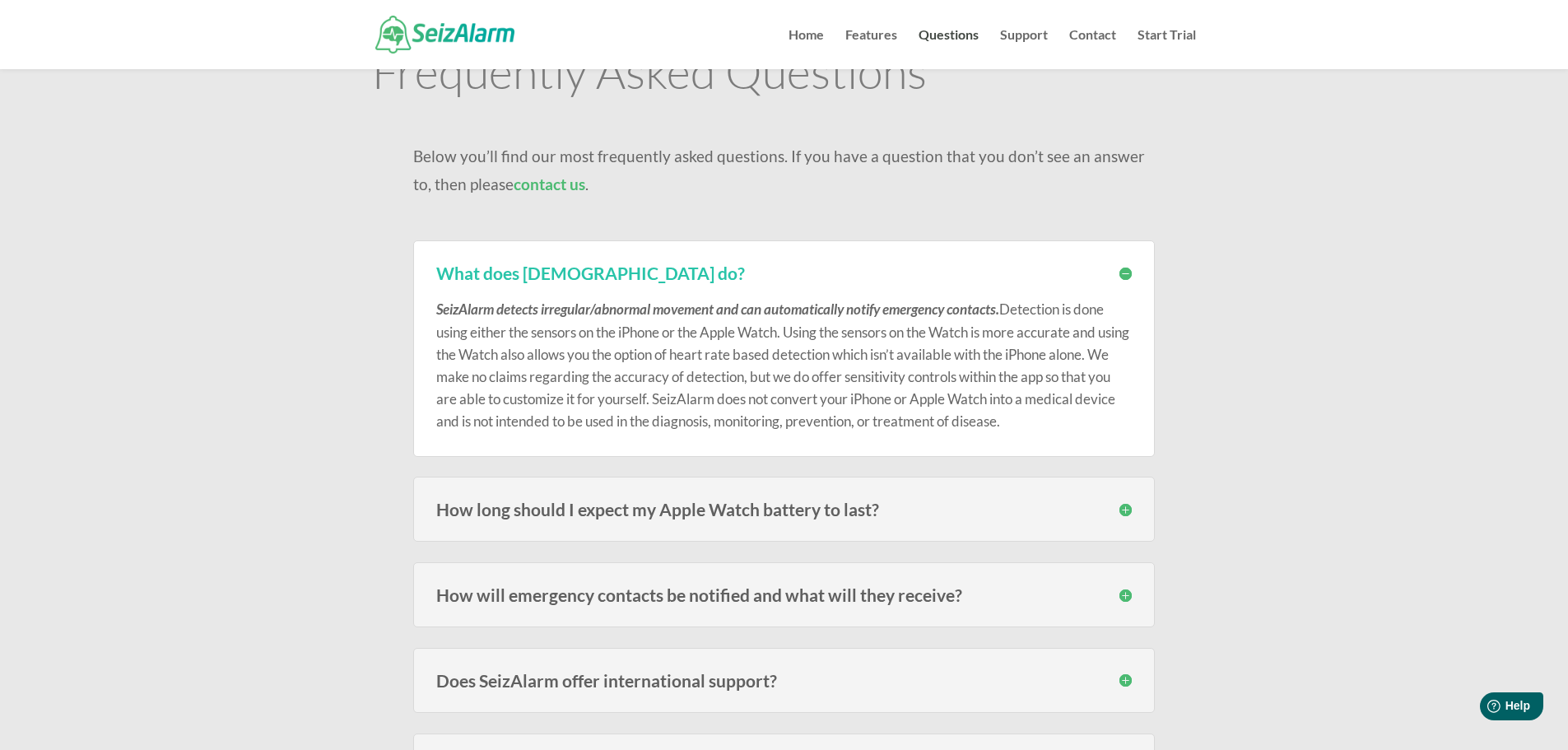
click at [1127, 271] on h3 "What does [DEMOGRAPHIC_DATA] do?" at bounding box center [784, 274] width 696 height 18
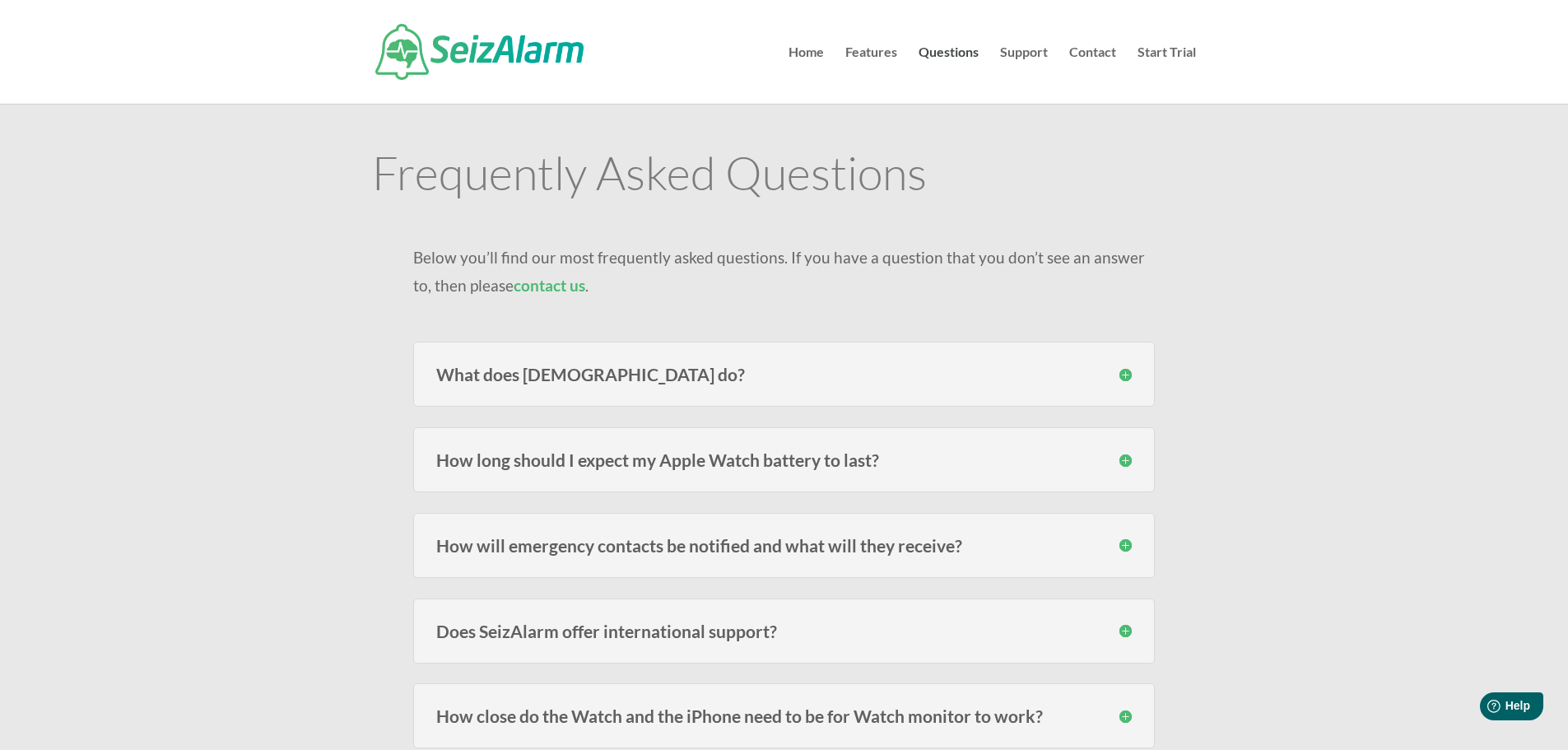
scroll to position [0, 0]
